Goal: Find specific page/section: Find specific page/section

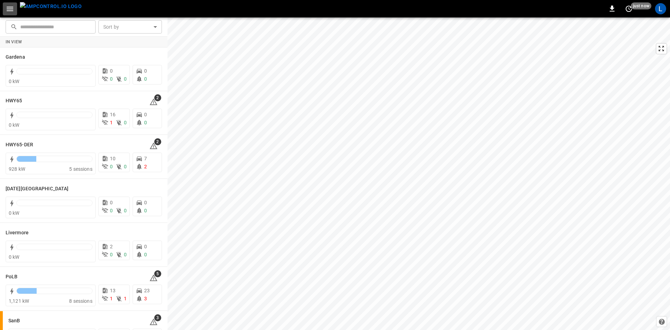
click at [8, 9] on icon "button" at bounding box center [10, 9] width 9 height 9
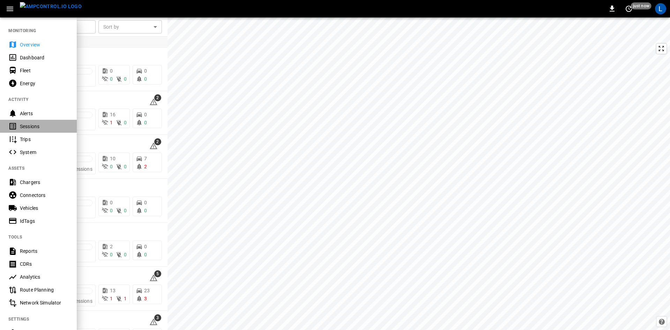
click at [26, 128] on div "Sessions" at bounding box center [44, 126] width 48 height 7
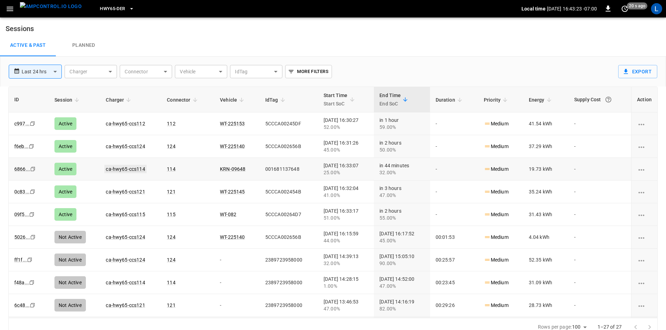
click at [133, 166] on link "ca-hwy65-ccs114" at bounding box center [125, 169] width 42 height 8
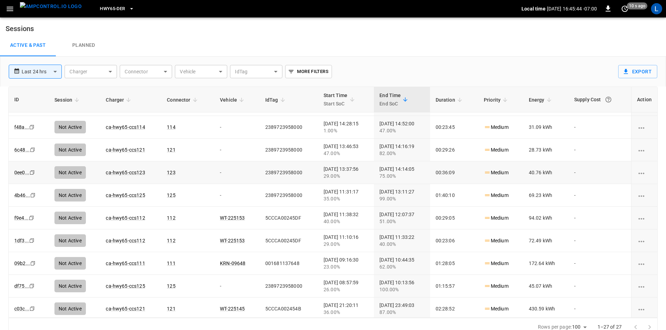
scroll to position [244, 0]
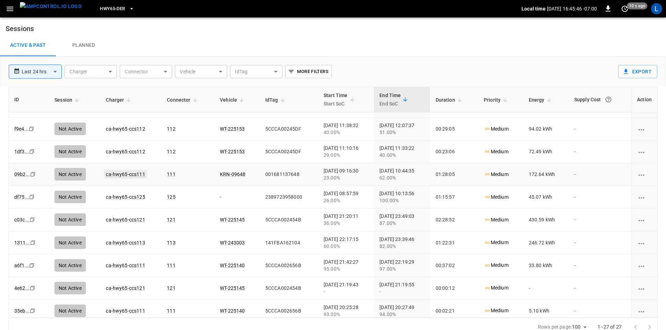
click at [132, 174] on link "ca-hwy65-ccs111" at bounding box center [125, 174] width 42 height 8
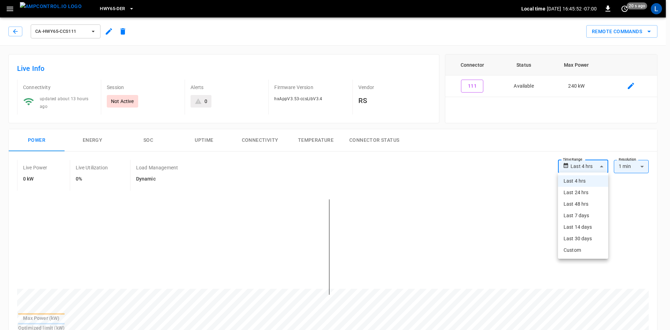
click at [591, 193] on li "Last 24 hrs" at bounding box center [583, 193] width 50 height 12
type input "**********"
click at [587, 191] on li "Last 24 hrs" at bounding box center [581, 193] width 53 height 12
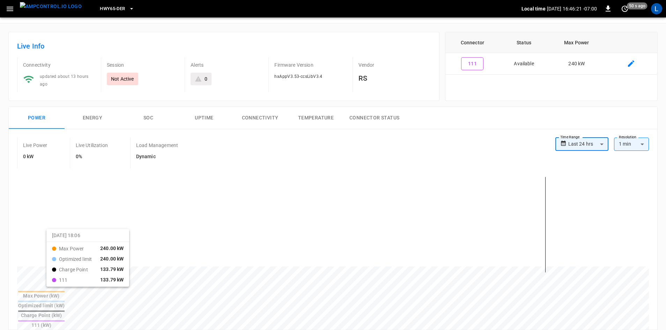
scroll to position [35, 0]
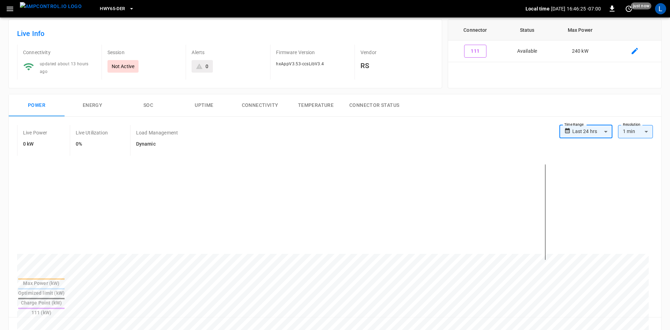
click at [599, 132] on body "**********" at bounding box center [335, 308] width 670 height 686
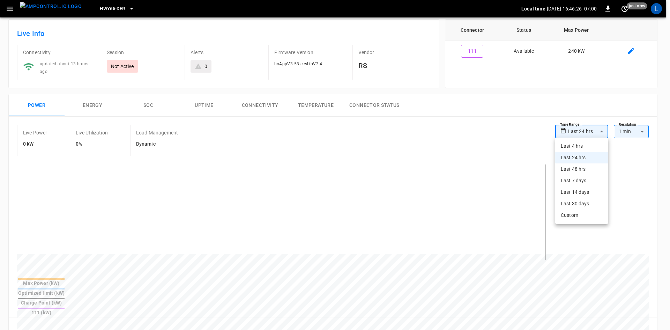
click at [580, 167] on li "Last 48 hrs" at bounding box center [581, 169] width 53 height 12
type input "**********"
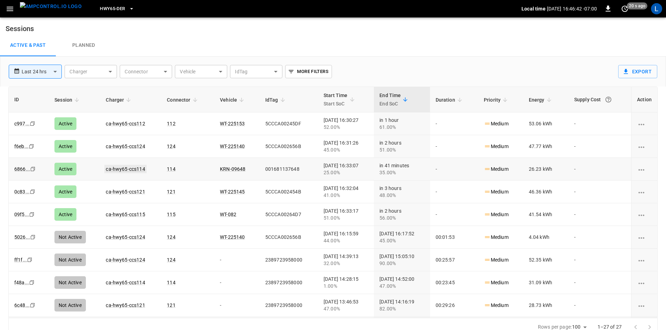
click at [127, 168] on link "ca-hwy65-ccs114" at bounding box center [125, 169] width 42 height 8
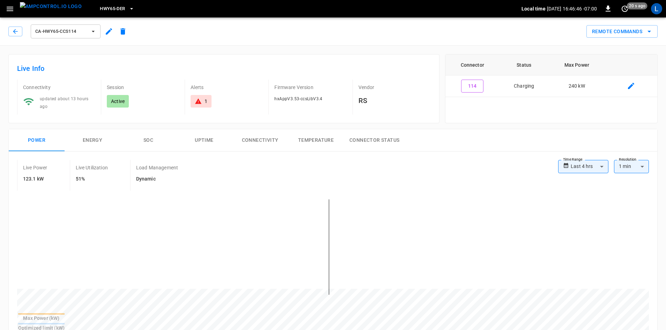
click at [142, 137] on button "SOC" at bounding box center [148, 140] width 56 height 22
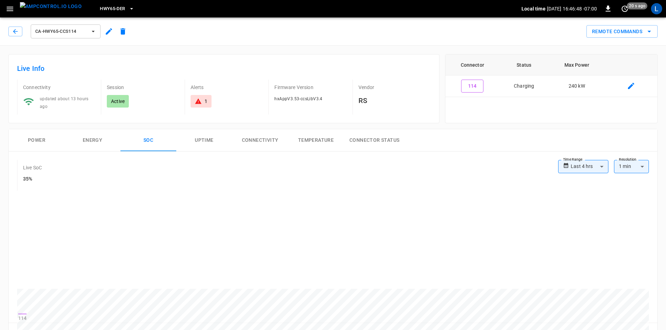
click at [40, 140] on button "Power" at bounding box center [37, 140] width 56 height 22
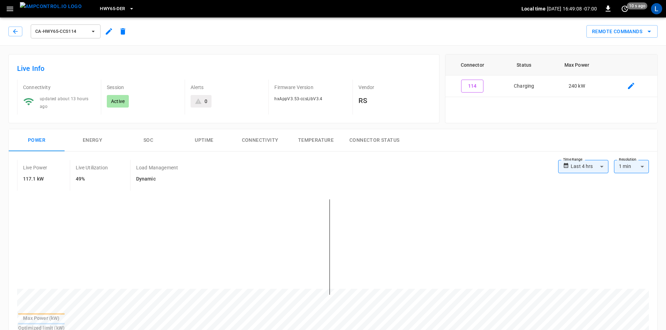
click at [50, 6] on img "menu" at bounding box center [51, 6] width 62 height 9
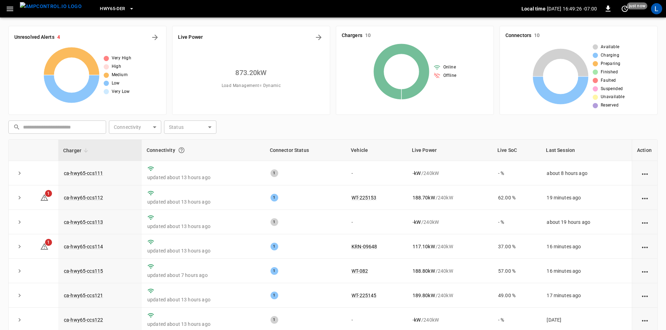
click at [234, 70] on div "873.20 kW Load Management = Dynamic" at bounding box center [251, 78] width 146 height 62
click at [320, 35] on icon "Energy Overview" at bounding box center [318, 37] width 8 height 8
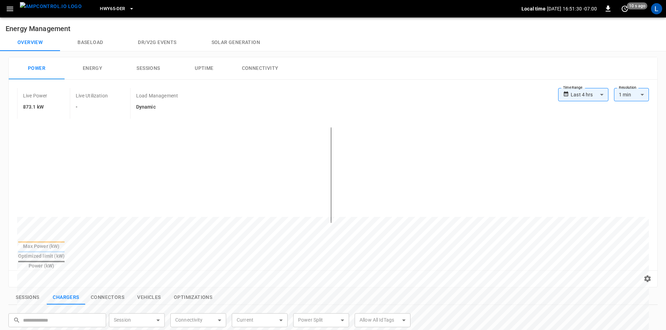
click at [7, 9] on icon "button" at bounding box center [10, 9] width 9 height 9
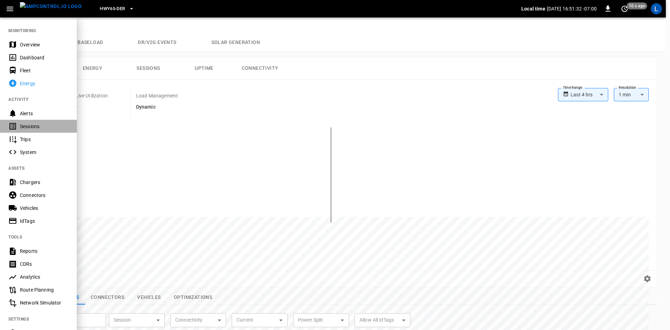
click at [29, 127] on div "Sessions" at bounding box center [44, 126] width 48 height 7
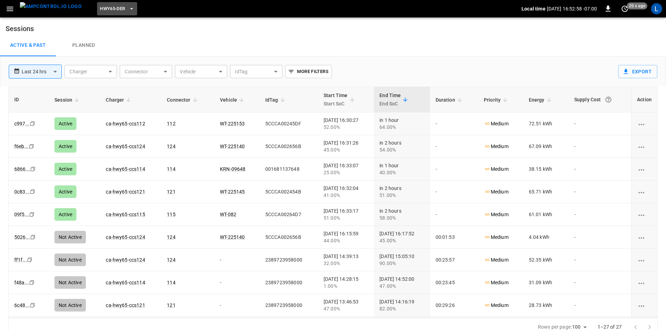
click at [115, 9] on button "HWY65-DER" at bounding box center [117, 9] width 40 height 14
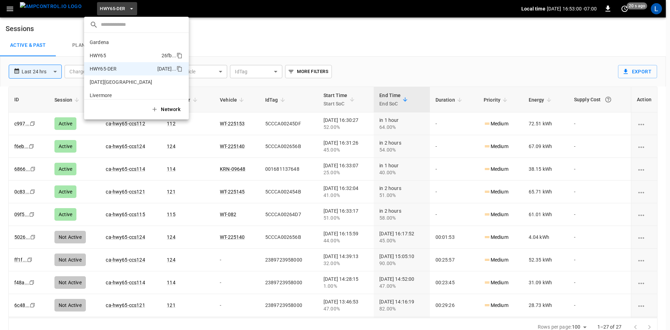
click at [114, 55] on p "HWY65" at bounding box center [124, 55] width 69 height 7
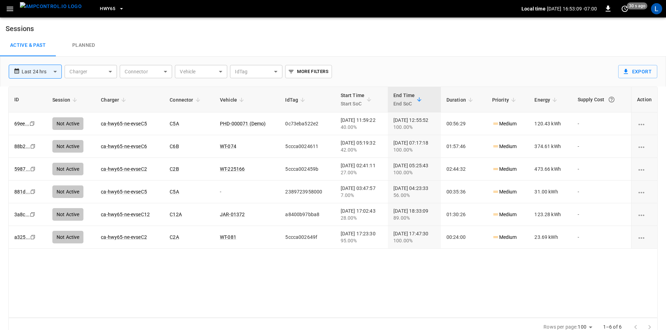
click at [105, 9] on button "HWY65" at bounding box center [112, 9] width 30 height 14
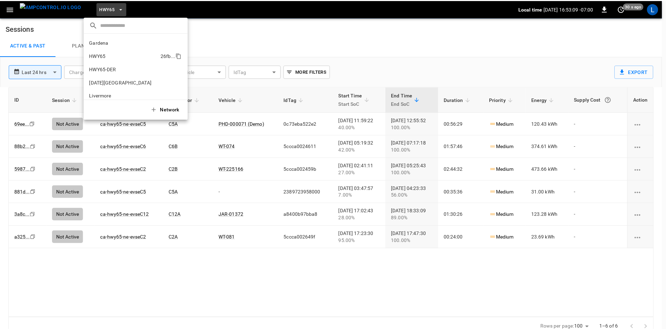
scroll to position [11, 0]
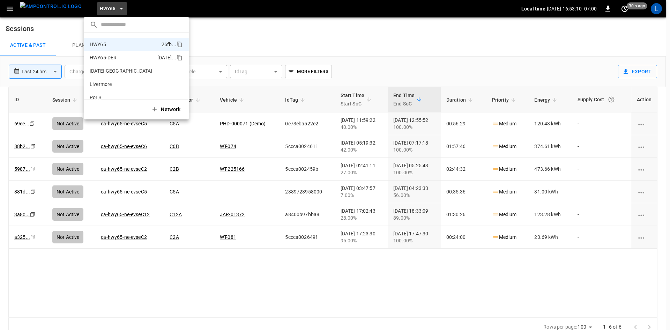
click at [111, 59] on p "HWY65-DER" at bounding box center [122, 57] width 65 height 7
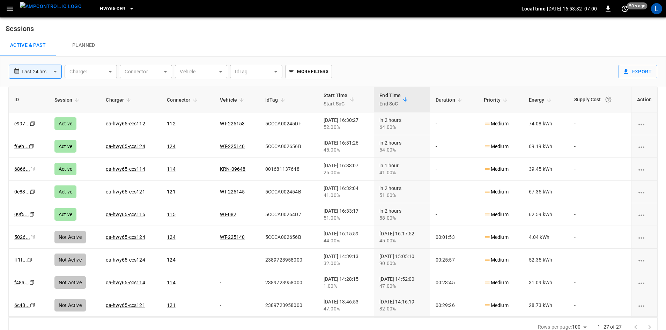
click at [48, 9] on img "menu" at bounding box center [51, 6] width 62 height 9
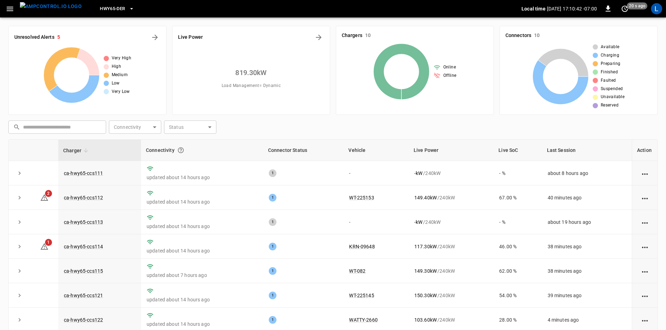
click at [9, 7] on icon "button" at bounding box center [10, 9] width 7 height 5
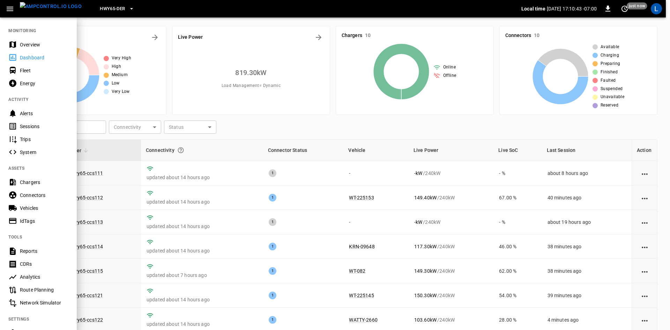
click at [40, 127] on div "Sessions" at bounding box center [44, 126] width 48 height 7
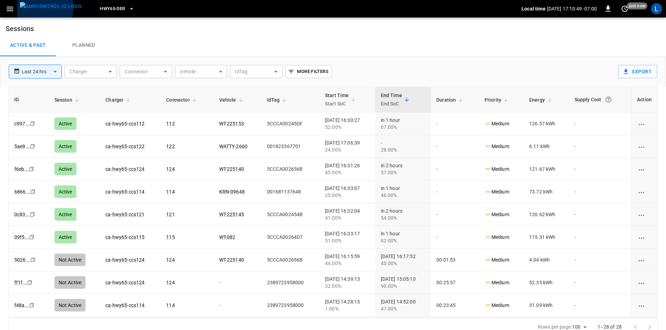
click at [43, 8] on img "menu" at bounding box center [51, 6] width 62 height 9
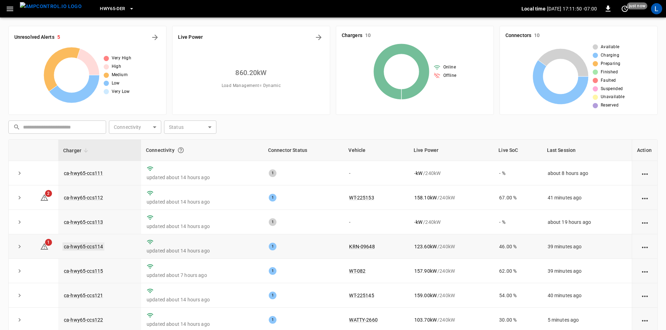
click at [87, 248] on link "ca-hwy65-ccs114" at bounding box center [83, 246] width 42 height 8
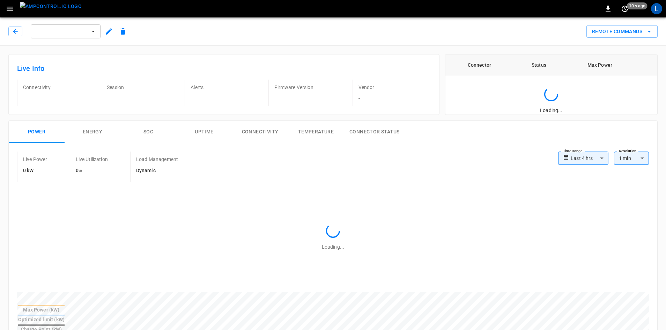
click at [52, 8] on img "menu" at bounding box center [51, 6] width 62 height 9
